Goal: Browse casually: Explore the website without a specific task or goal

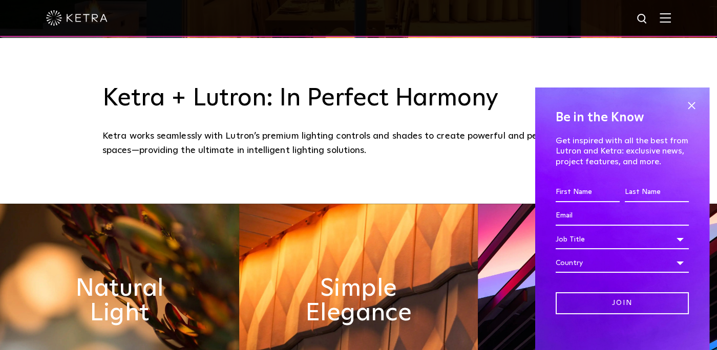
scroll to position [377, 0]
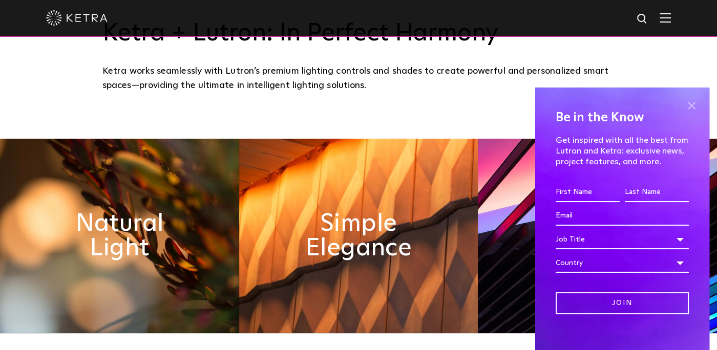
click at [689, 103] on span at bounding box center [690, 105] width 15 height 15
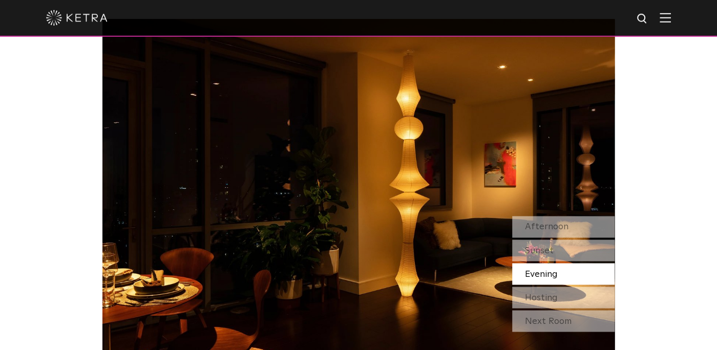
scroll to position [863, 0]
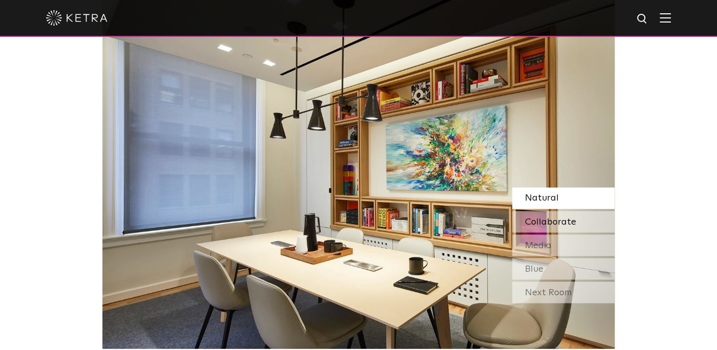
click at [532, 217] on span "Collaborate" at bounding box center [550, 221] width 51 height 9
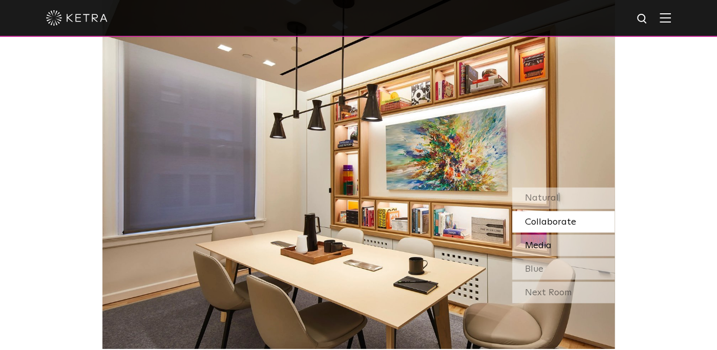
click at [540, 245] on span "Media" at bounding box center [538, 245] width 27 height 9
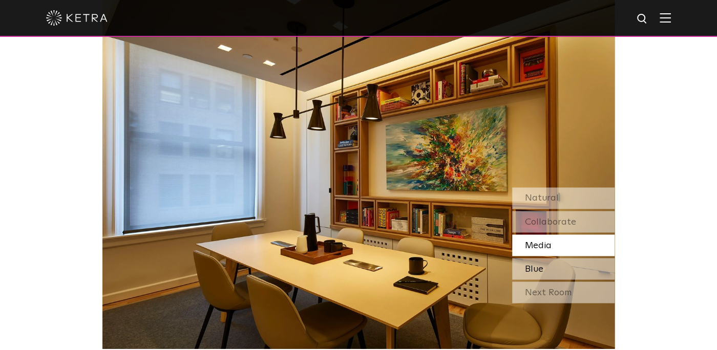
click at [547, 266] on div "Blue" at bounding box center [563, 269] width 102 height 22
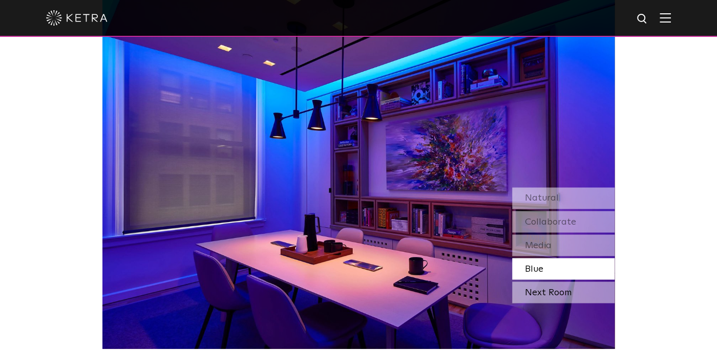
click at [551, 290] on div "Next Room" at bounding box center [563, 293] width 102 height 22
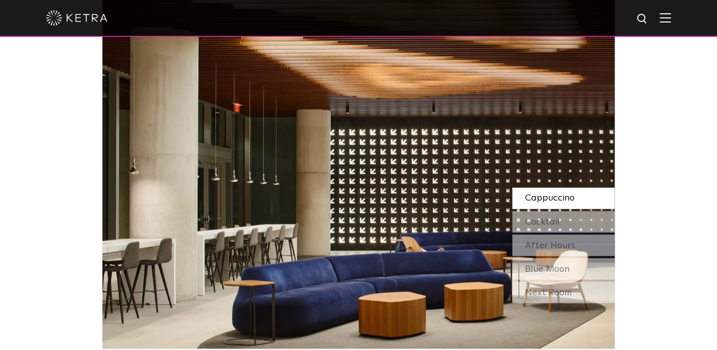
click at [538, 194] on span "Cappuccino" at bounding box center [550, 198] width 50 height 9
click at [537, 219] on span "Cocktail" at bounding box center [542, 221] width 35 height 9
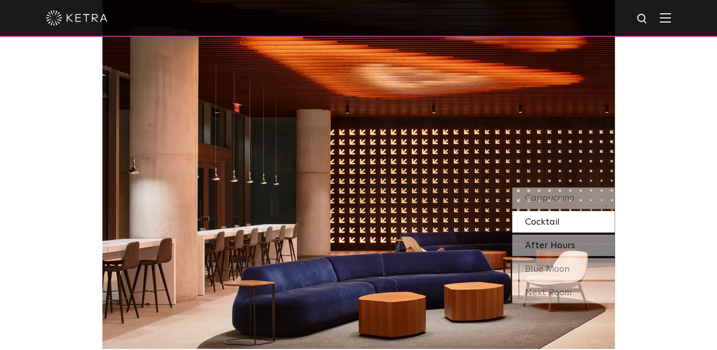
click at [542, 243] on span "After Hours" at bounding box center [550, 245] width 50 height 9
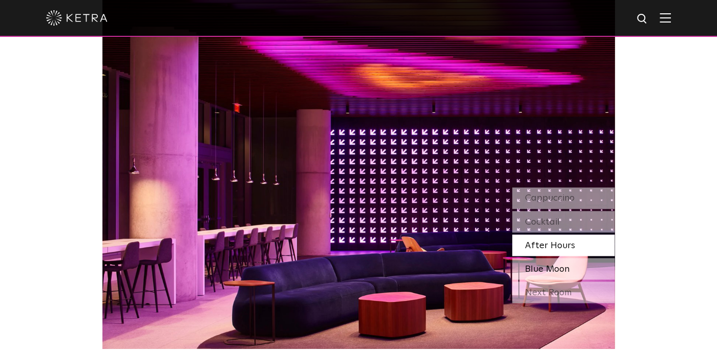
click at [547, 267] on span "Blue Moon" at bounding box center [547, 268] width 45 height 9
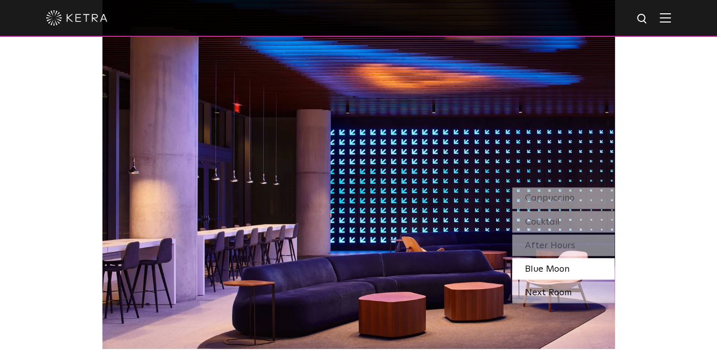
click at [550, 295] on div "Next Room" at bounding box center [563, 293] width 102 height 22
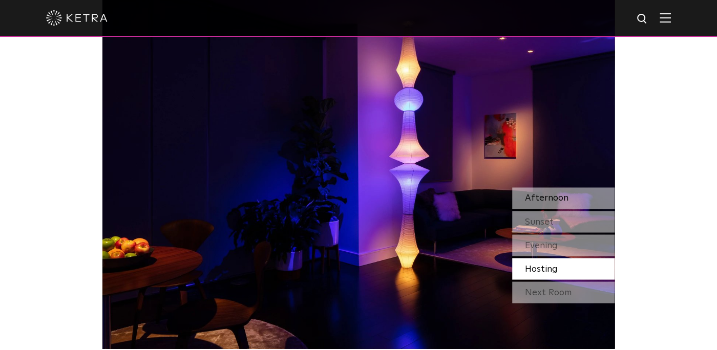
click at [527, 196] on span "Afternoon" at bounding box center [547, 198] width 44 height 9
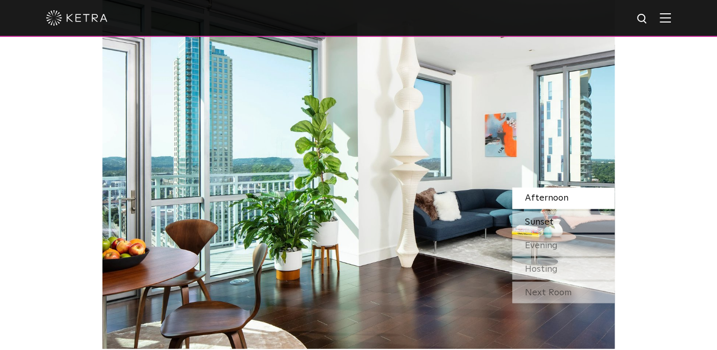
click at [536, 217] on span "Sunset" at bounding box center [539, 221] width 29 height 9
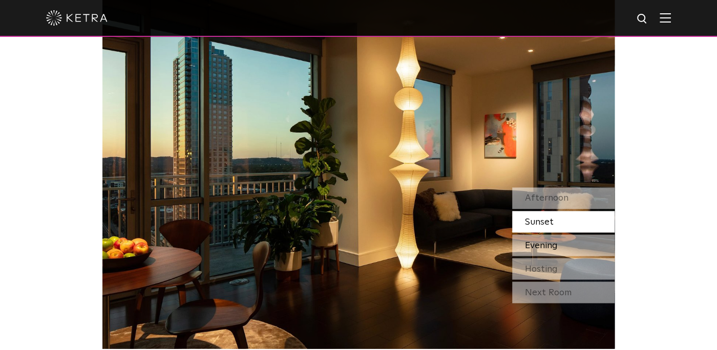
click at [541, 238] on div "Evening" at bounding box center [563, 245] width 102 height 22
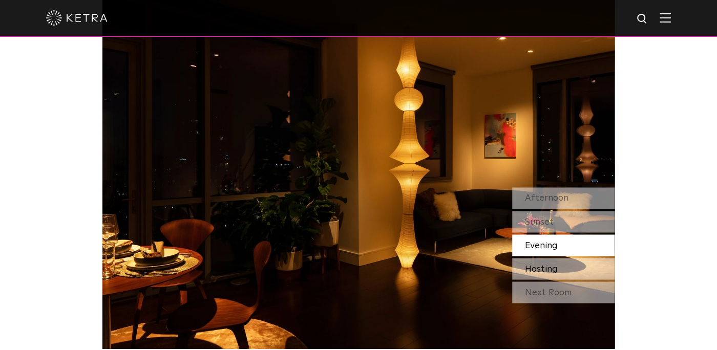
click at [541, 266] on span "Hosting" at bounding box center [541, 268] width 33 height 9
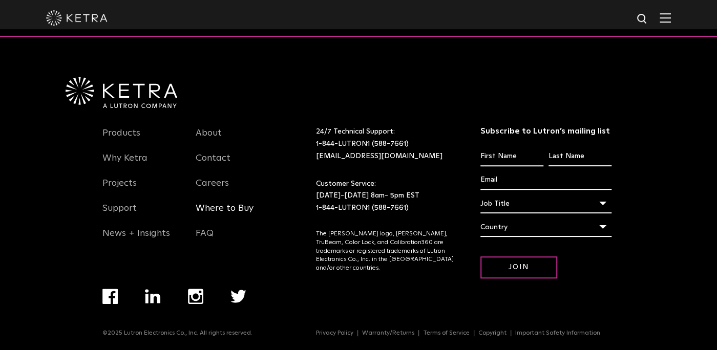
scroll to position [2155, 0]
